Goal: Information Seeking & Learning: Find specific fact

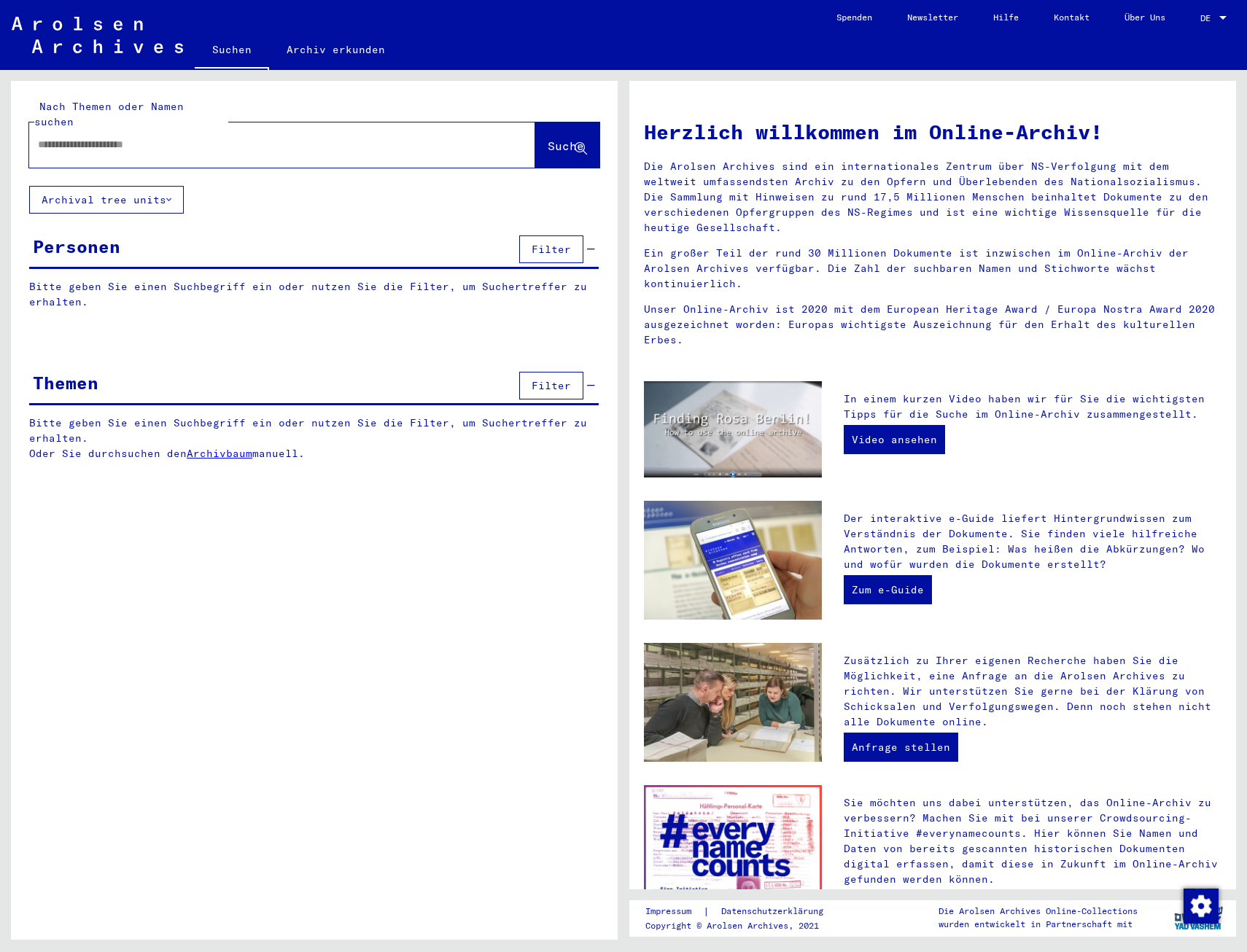
click at [219, 137] on input "text" at bounding box center [264, 145] width 454 height 15
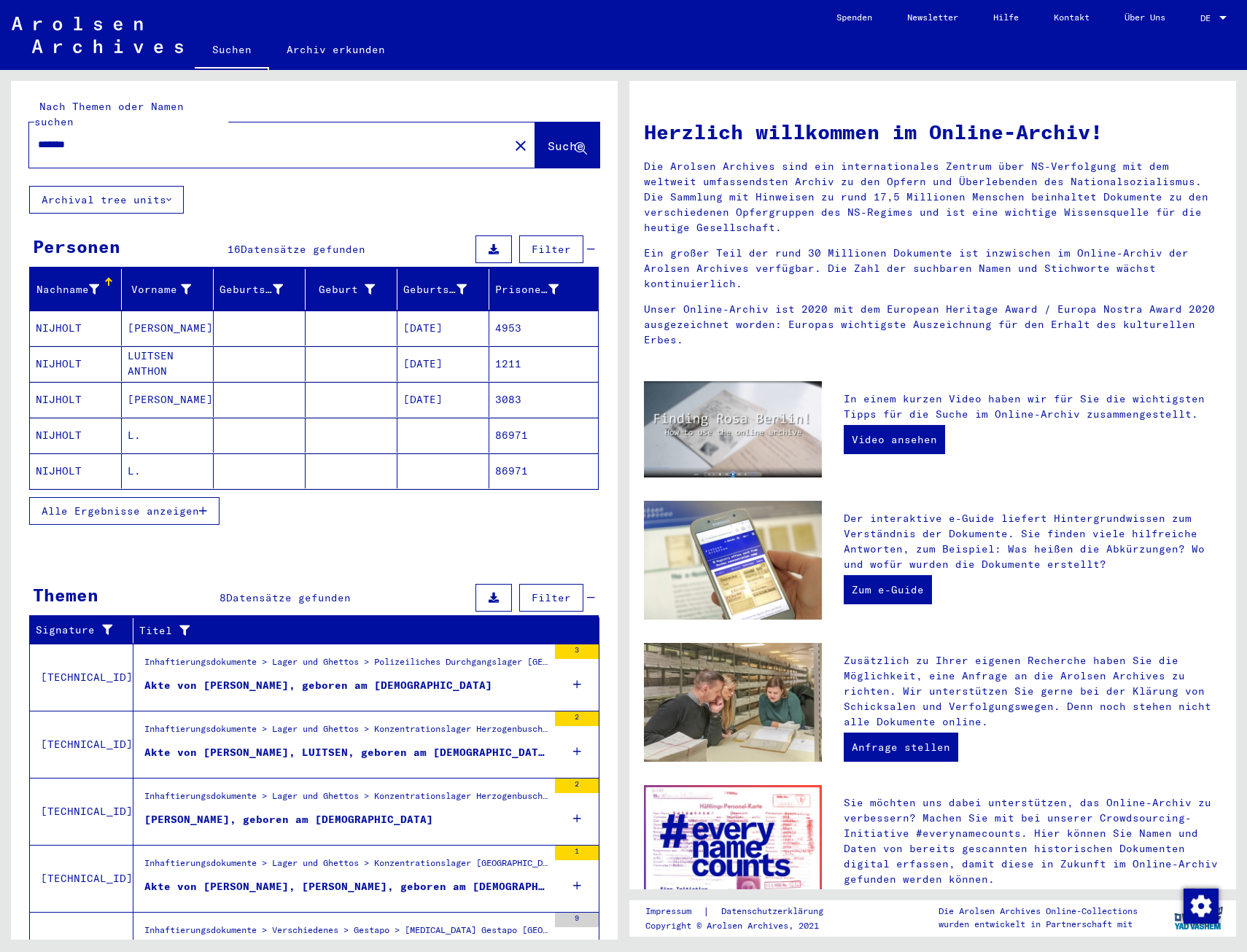
click at [173, 509] on button "Alle Ergebnisse anzeigen" at bounding box center [124, 510] width 190 height 27
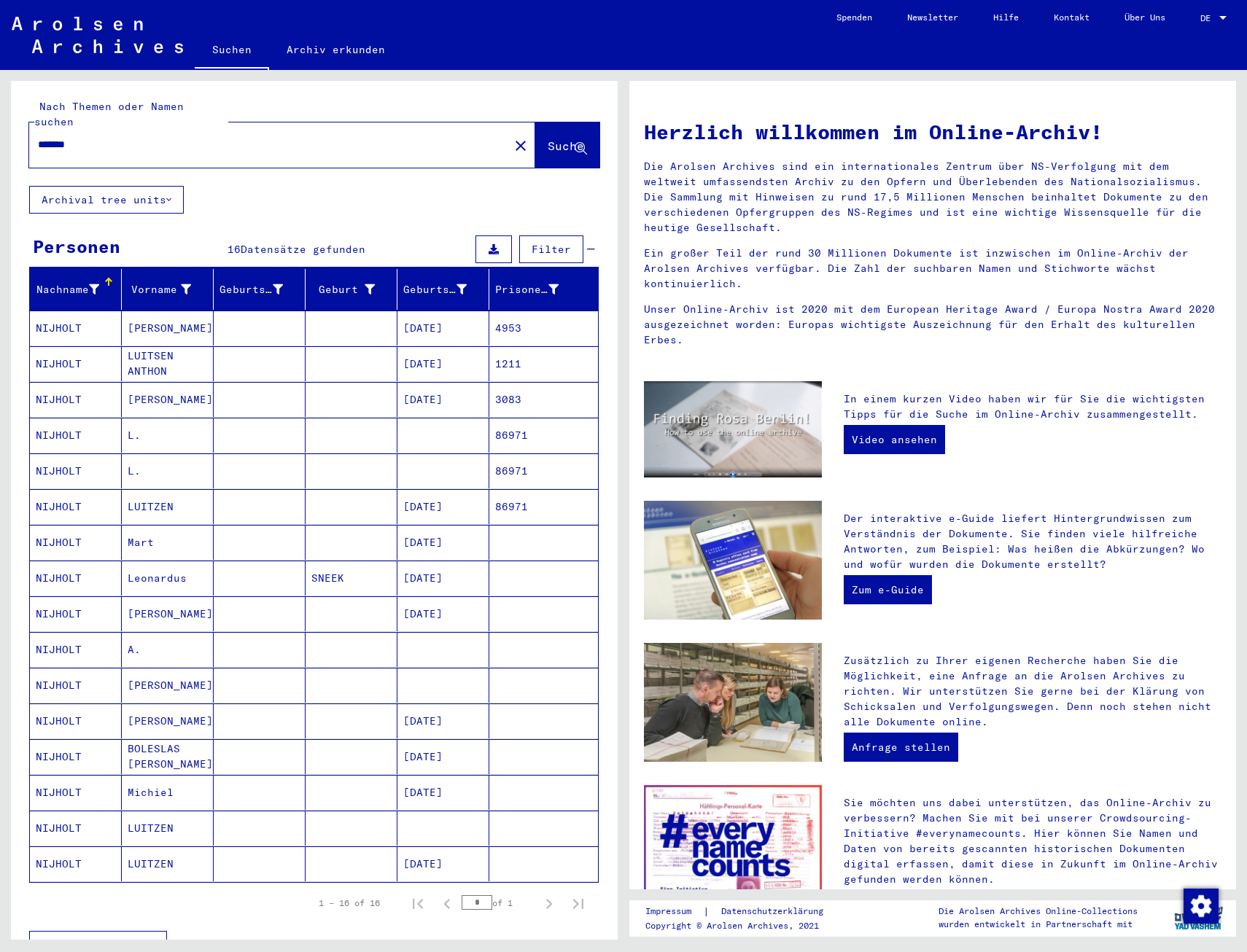
drag, startPoint x: 103, startPoint y: 127, endPoint x: -76, endPoint y: 127, distance: 179.0
click at [0, 127] on html "Suchen Archiv erkunden Spenden Newsletter Hilfe Kontakt Über Uns Suchen Archiv …" at bounding box center [623, 476] width 1247 height 952
type input "**********"
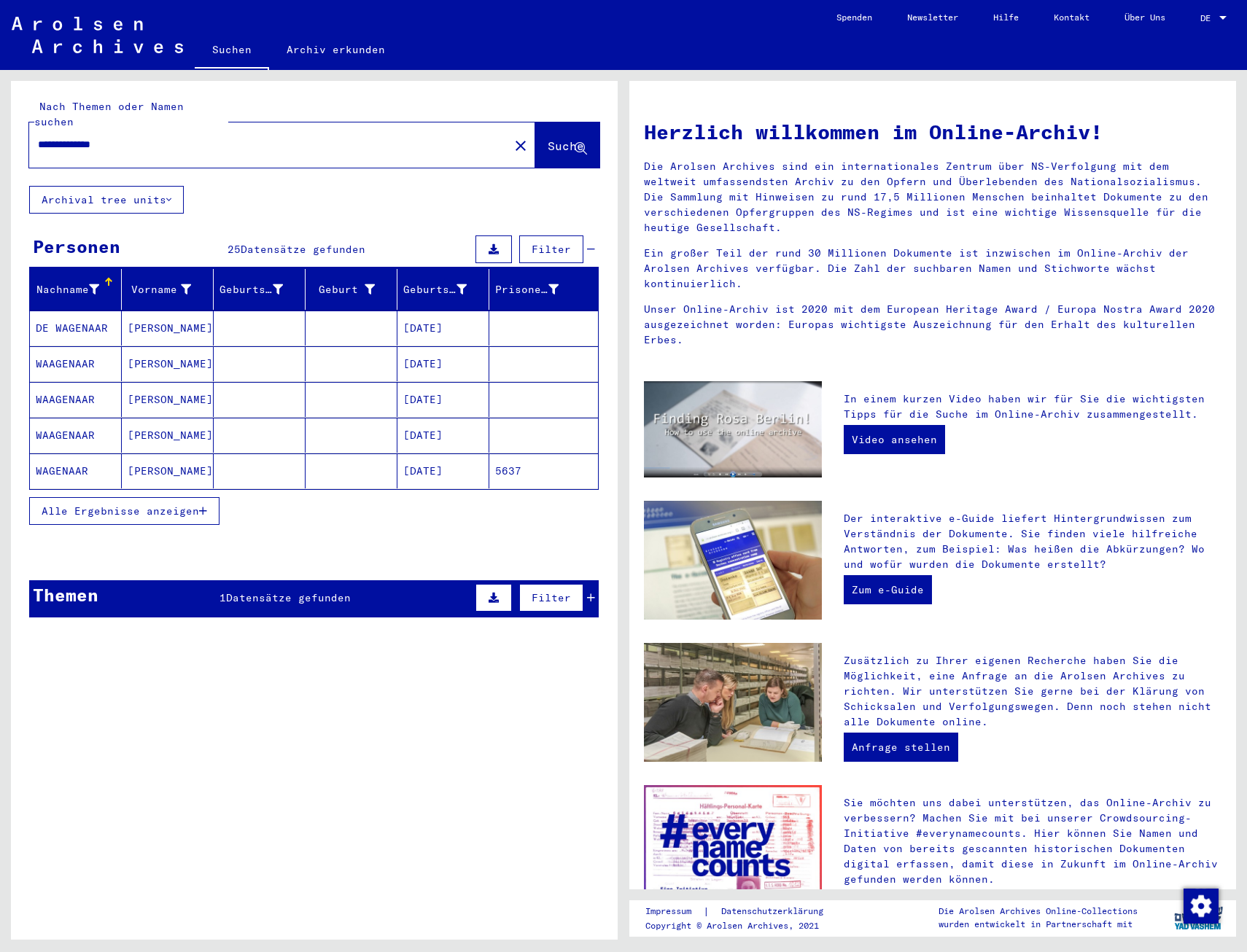
click at [182, 504] on span "Alle Ergebnisse anzeigen" at bounding box center [120, 511] width 157 height 13
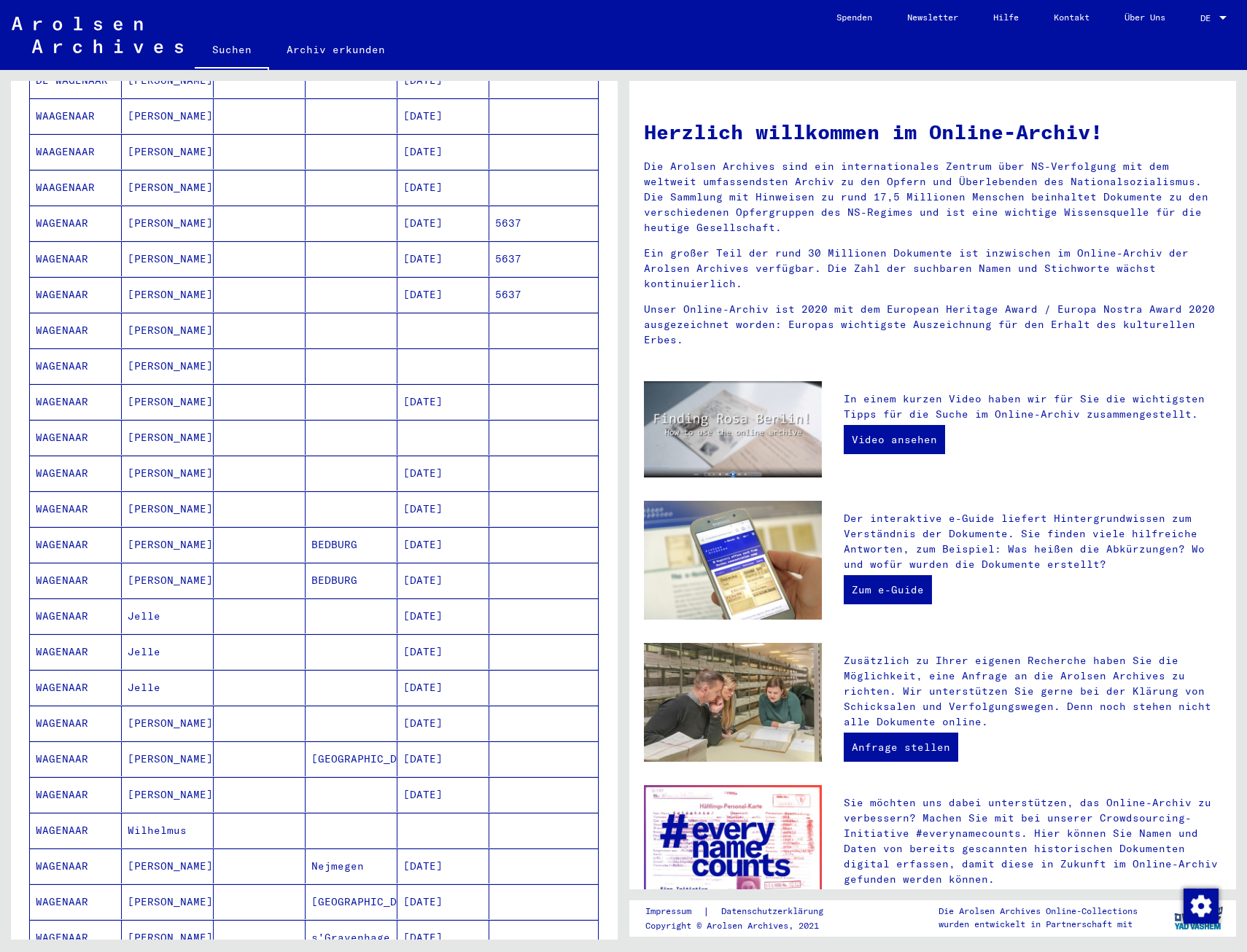
scroll to position [364, 0]
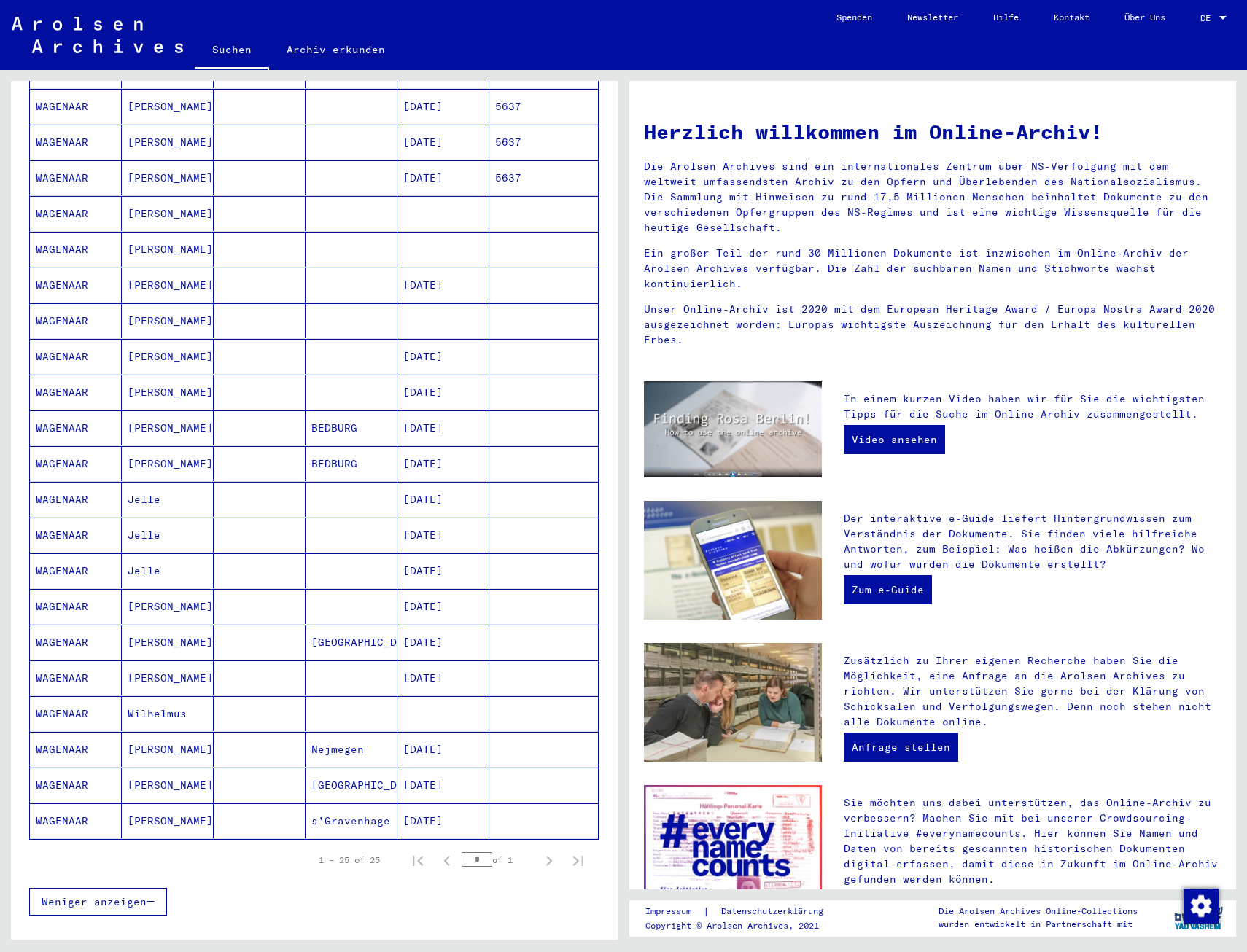
click at [138, 482] on mat-cell "Jelle" at bounding box center [168, 499] width 92 height 35
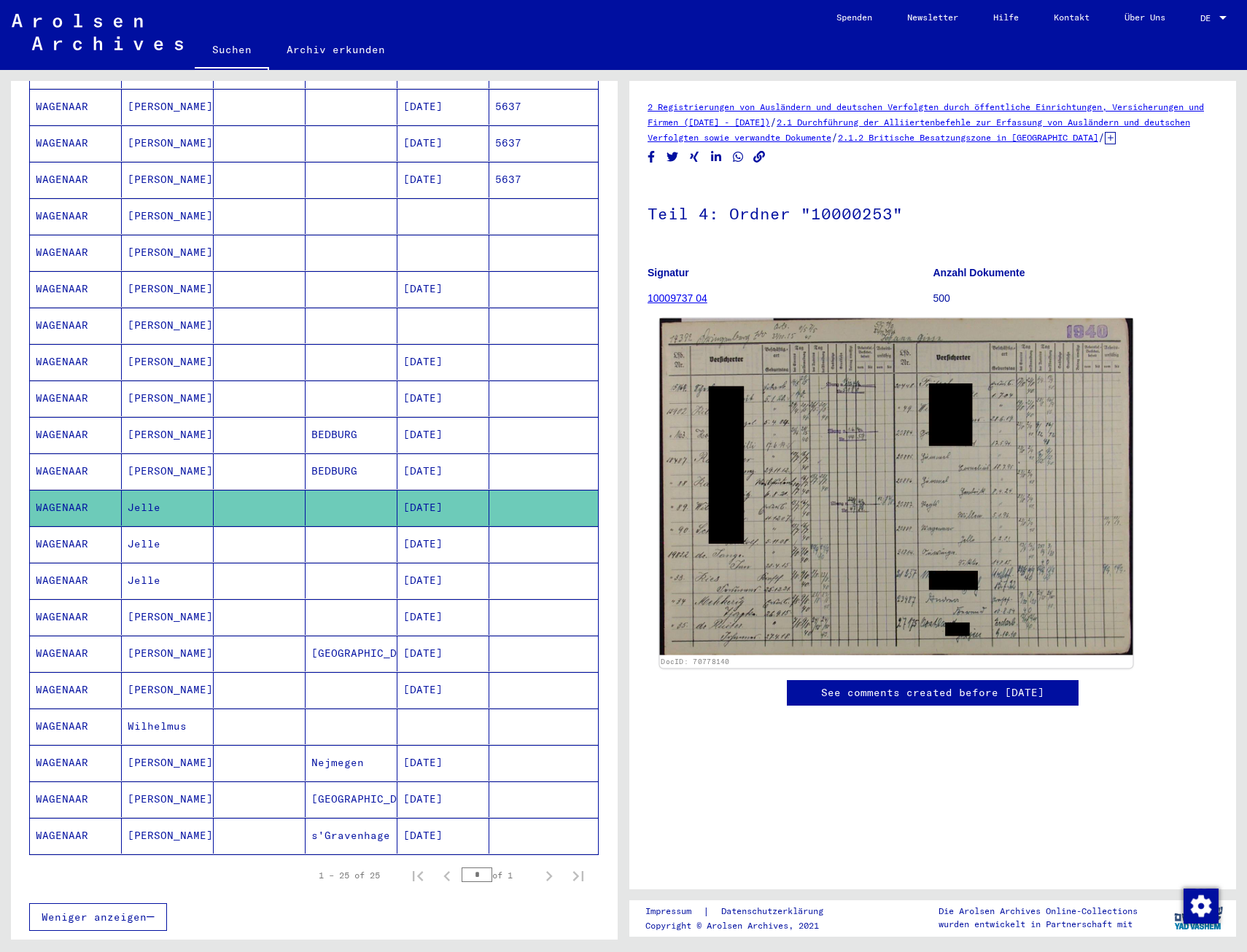
click at [951, 534] on img at bounding box center [896, 487] width 473 height 337
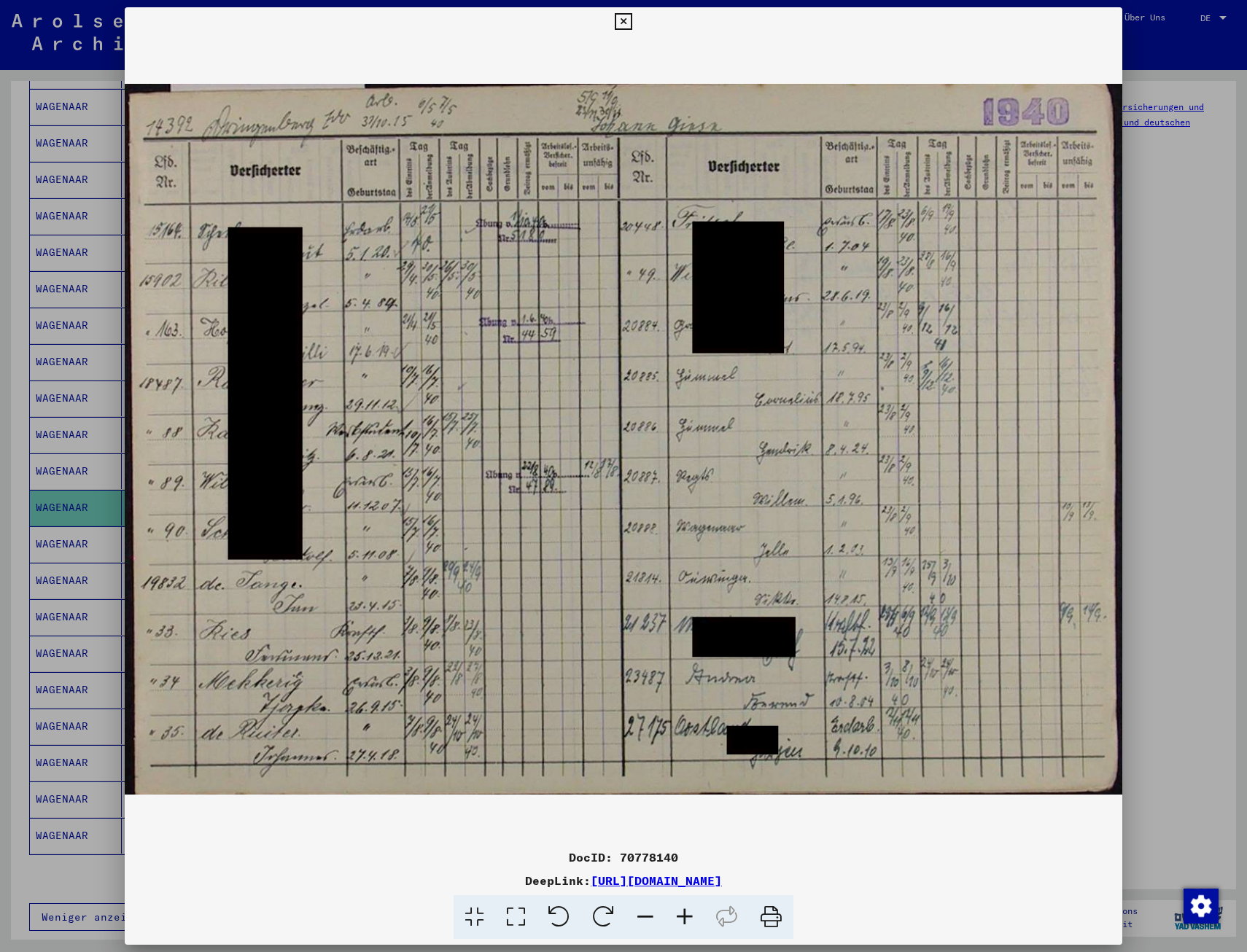
click at [1208, 385] on div at bounding box center [623, 476] width 1247 height 952
